Goal: Book appointment/travel/reservation

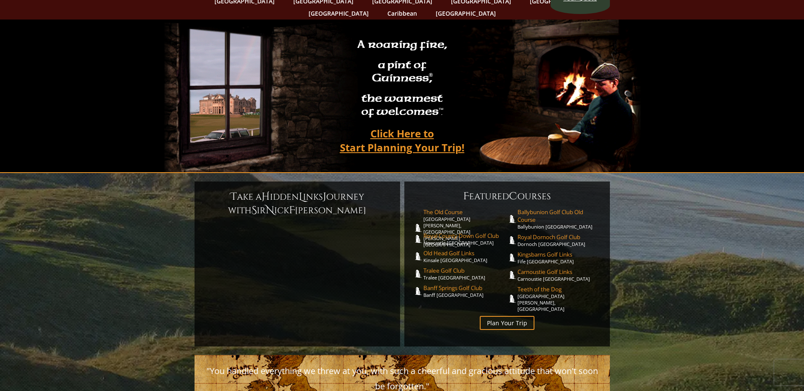
scroll to position [85, 0]
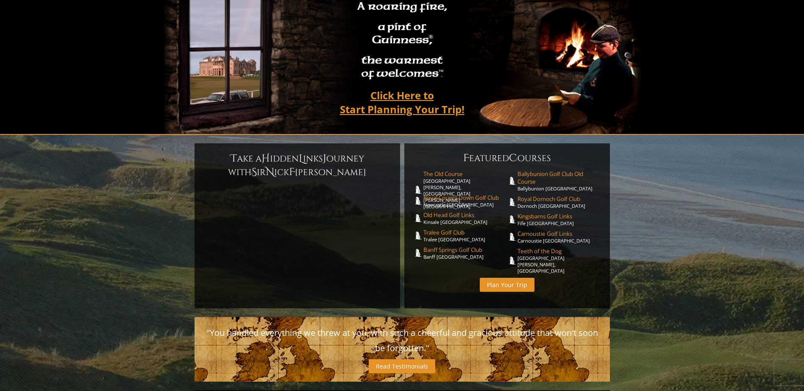
click at [502, 277] on link "Plan Your Trip" at bounding box center [507, 284] width 55 height 14
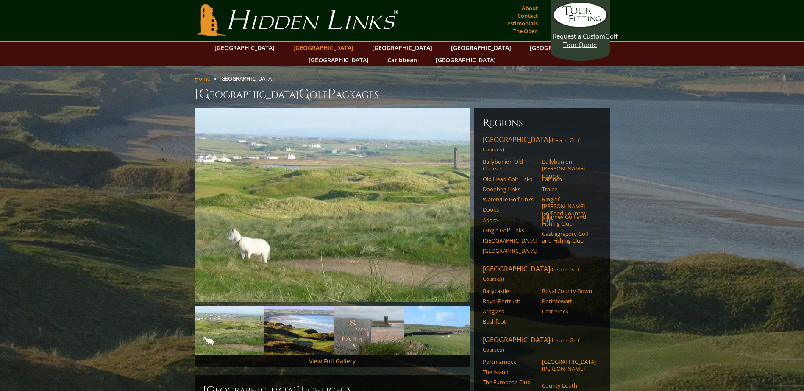
click at [302, 49] on link "[GEOGRAPHIC_DATA]" at bounding box center [323, 48] width 69 height 12
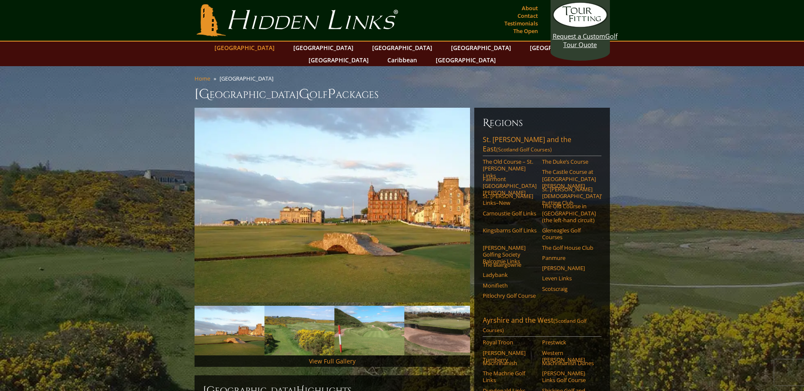
click at [263, 46] on link "[GEOGRAPHIC_DATA]" at bounding box center [244, 48] width 69 height 12
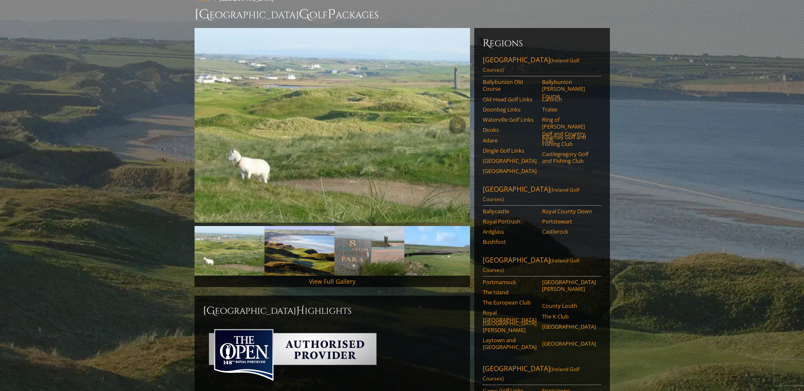
scroll to position [79, 0]
